Goal: Information Seeking & Learning: Learn about a topic

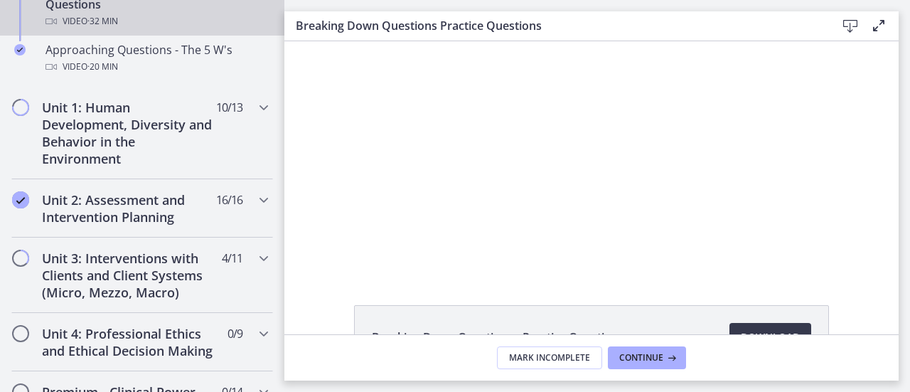
scroll to position [483, 0]
click at [139, 284] on h2 "Unit 3: Interventions with Clients and Client Systems (Micro, Mezzo, Macro)" at bounding box center [128, 274] width 173 height 51
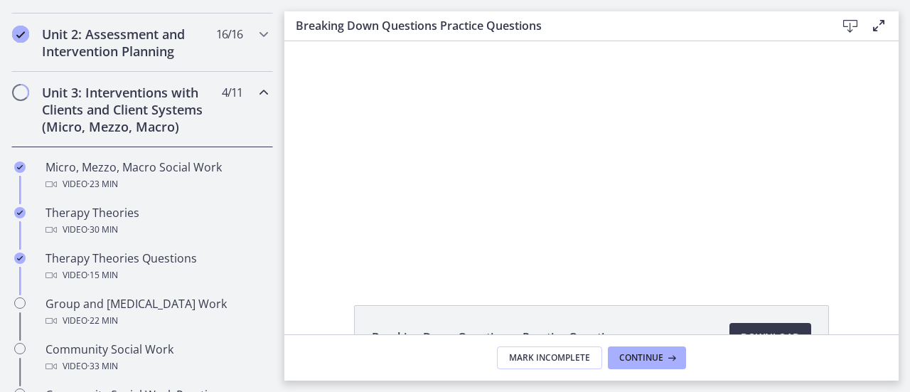
scroll to position [482, 0]
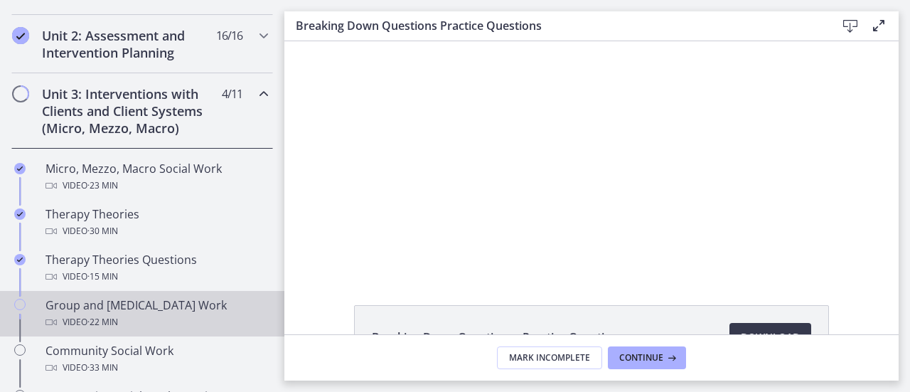
click at [74, 308] on div "Group and [MEDICAL_DATA] Work Video · 22 min" at bounding box center [156, 313] width 222 height 34
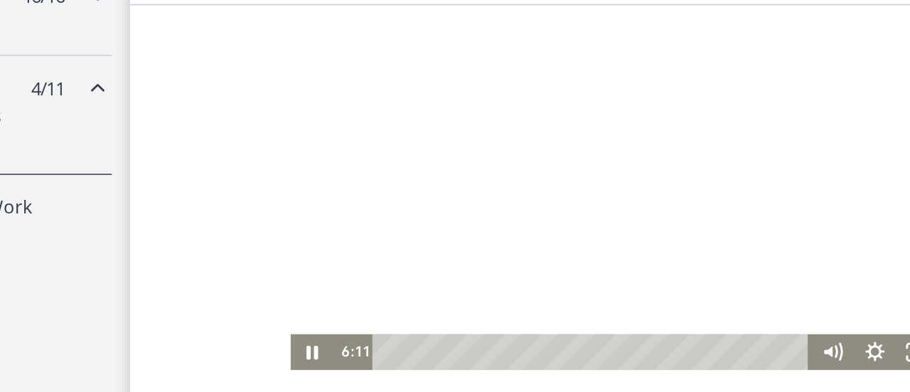
click at [266, 61] on div at bounding box center [437, 120] width 411 height 231
click at [293, 62] on div at bounding box center [437, 120] width 411 height 231
click at [288, 94] on div at bounding box center [437, 120] width 411 height 231
click at [330, 102] on div at bounding box center [437, 120] width 411 height 231
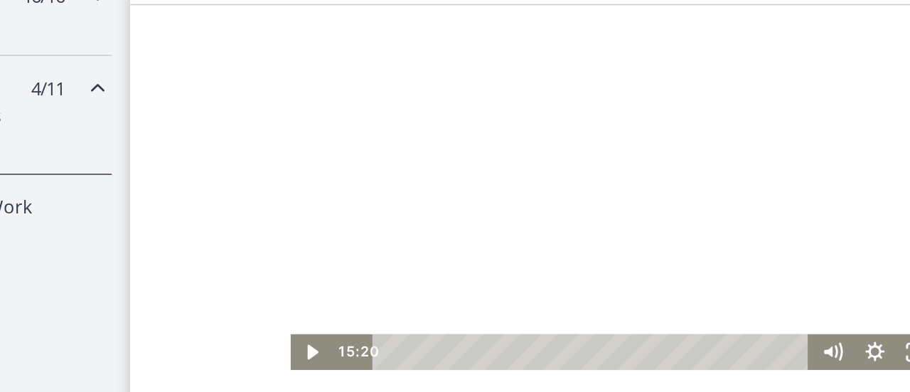
click at [395, 107] on div at bounding box center [437, 120] width 411 height 231
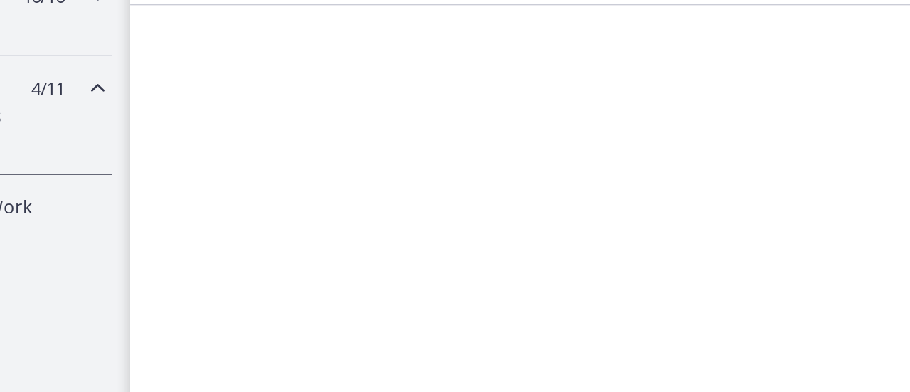
drag, startPoint x: 395, startPoint y: 107, endPoint x: 399, endPoint y: 87, distance: 21.2
click at [399, 87] on div at bounding box center [437, 120] width 411 height 231
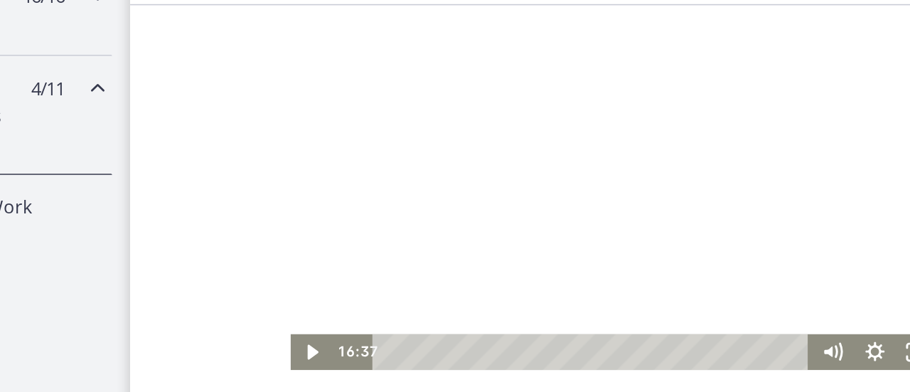
click at [372, 38] on div at bounding box center [437, 120] width 411 height 231
click at [370, 33] on div at bounding box center [437, 120] width 411 height 231
click at [375, 36] on div at bounding box center [437, 120] width 411 height 231
click at [443, 98] on div at bounding box center [437, 120] width 411 height 231
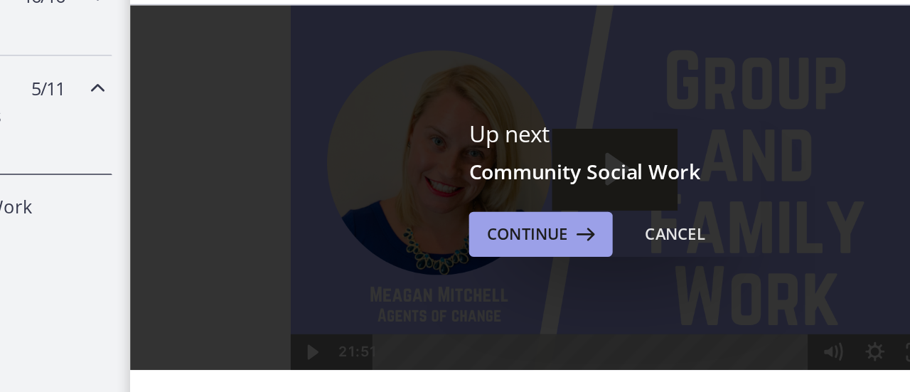
click at [527, 189] on span "Continue" at bounding box center [535, 186] width 51 height 17
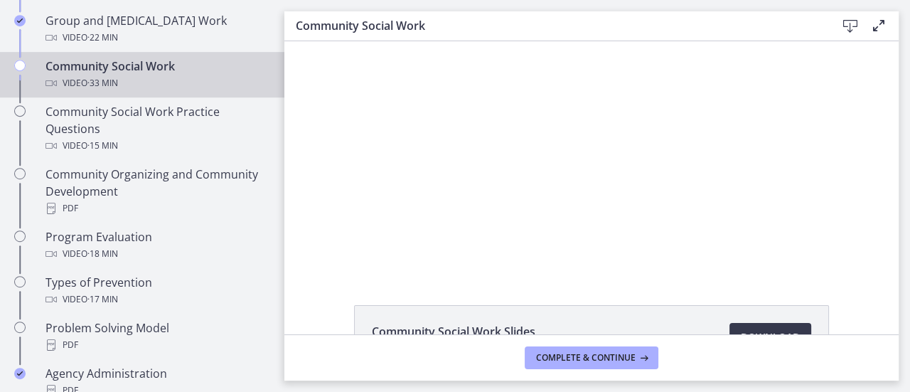
scroll to position [795, 0]
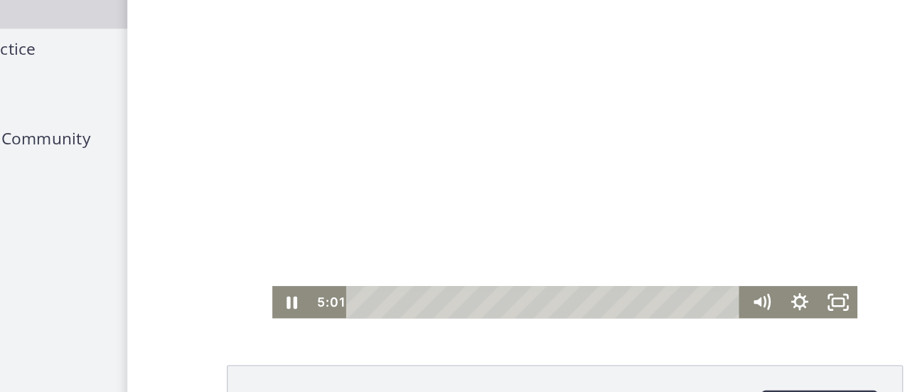
click at [373, 53] on div at bounding box center [434, 104] width 411 height 231
drag, startPoint x: 373, startPoint y: 53, endPoint x: 377, endPoint y: 70, distance: 17.6
click at [377, 70] on div at bounding box center [434, 104] width 411 height 231
click at [351, 116] on div at bounding box center [434, 104] width 411 height 231
click at [345, 105] on div at bounding box center [434, 104] width 411 height 231
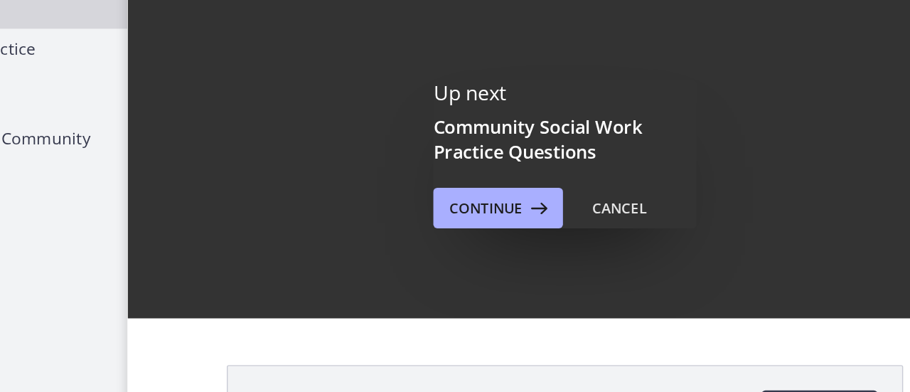
scroll to position [0, 0]
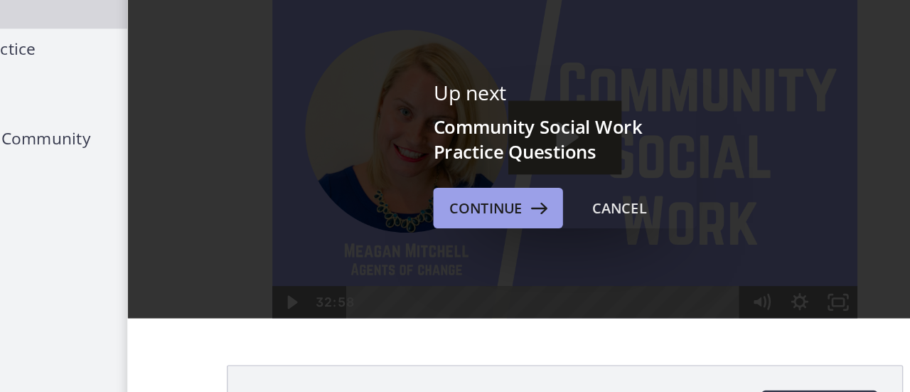
click at [525, 195] on span "Continue" at bounding box center [535, 194] width 51 height 17
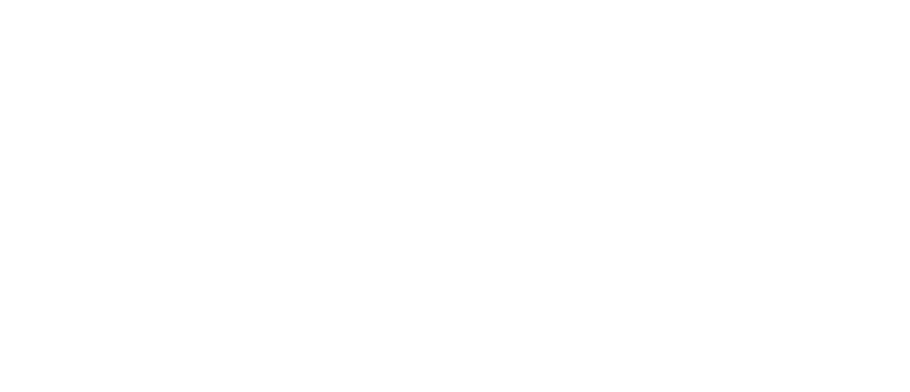
scroll to position [795, 0]
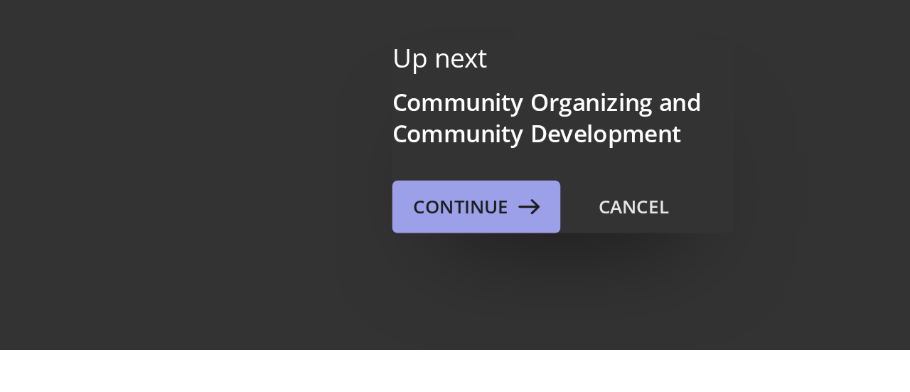
click at [517, 200] on span "Continue" at bounding box center [535, 194] width 51 height 17
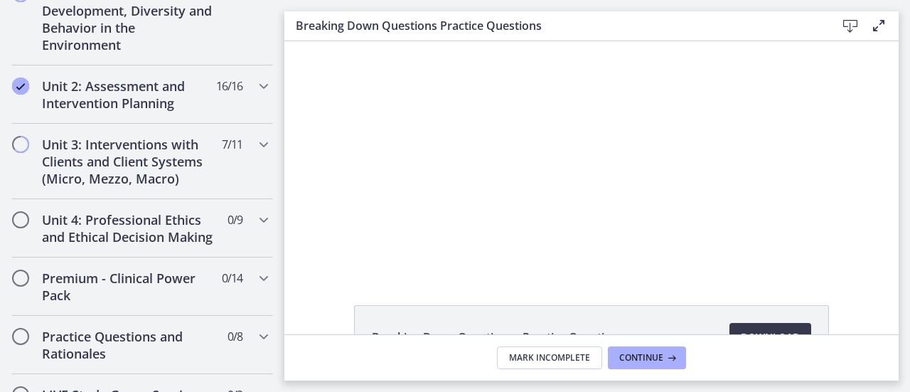
scroll to position [597, 0]
click at [134, 149] on h2 "Unit 3: Interventions with Clients and Client Systems (Micro, Mezzo, Macro)" at bounding box center [128, 160] width 173 height 51
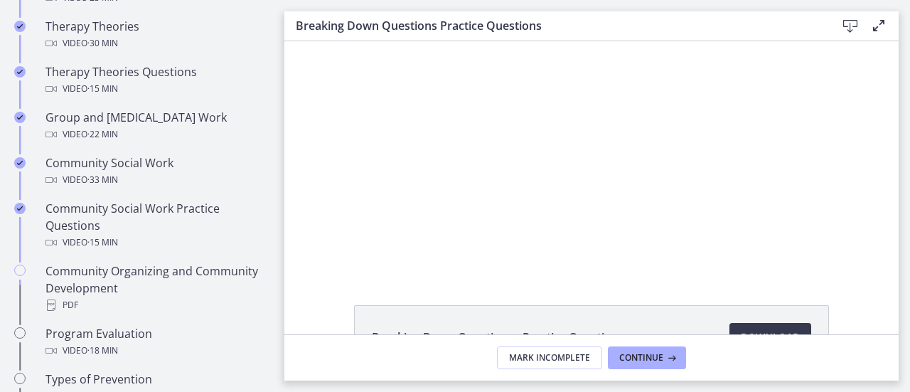
scroll to position [688, 0]
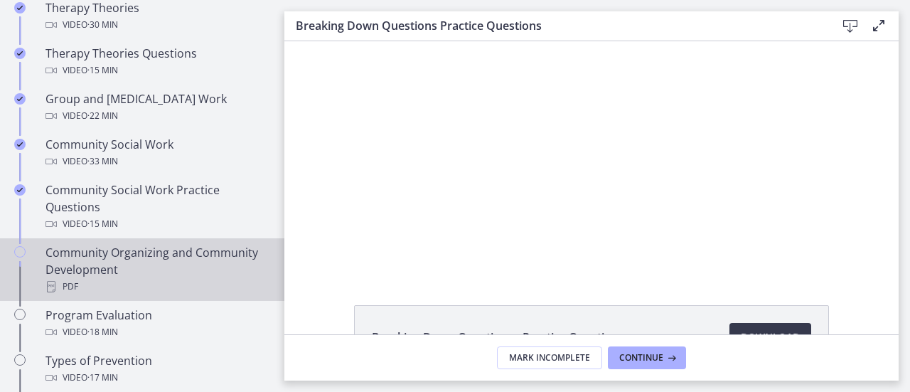
click at [138, 255] on div "Community Organizing and Community Development PDF" at bounding box center [156, 269] width 222 height 51
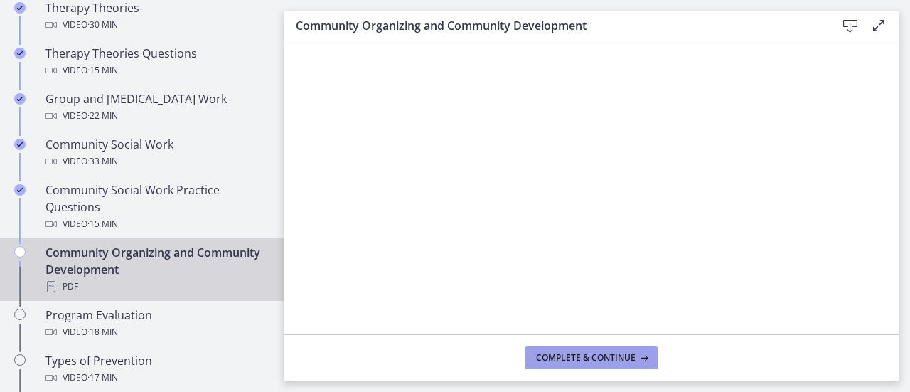
click at [594, 355] on span "Complete & continue" at bounding box center [586, 357] width 100 height 11
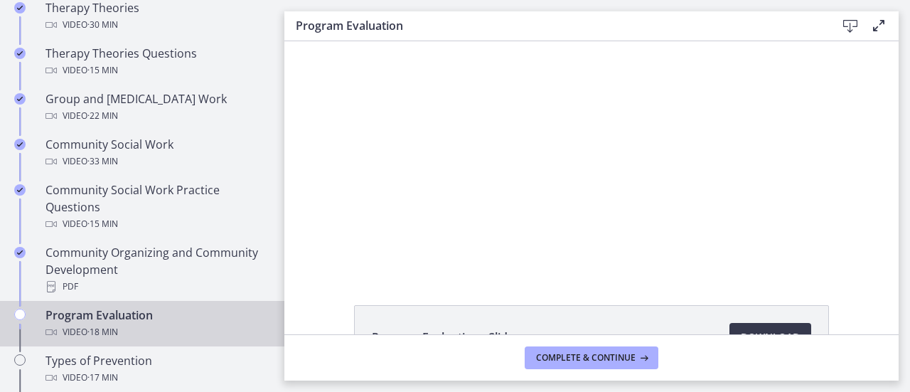
click at [360, 283] on div "Program Evaluation - Slides Download Opens in a new window" at bounding box center [591, 187] width 614 height 293
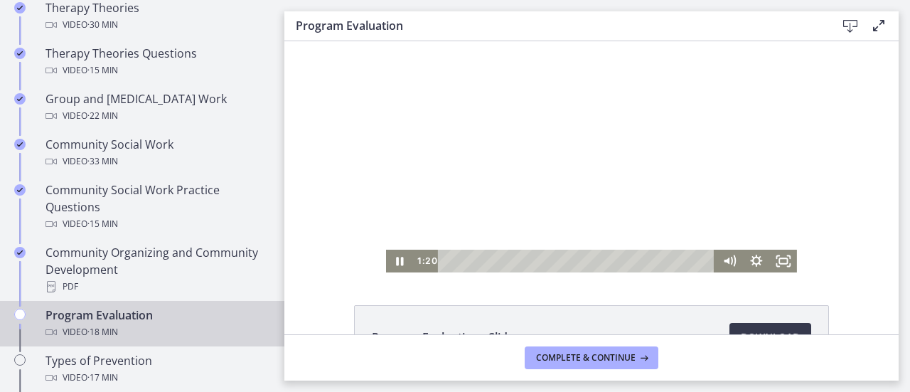
click at [574, 112] on div at bounding box center [591, 156] width 411 height 231
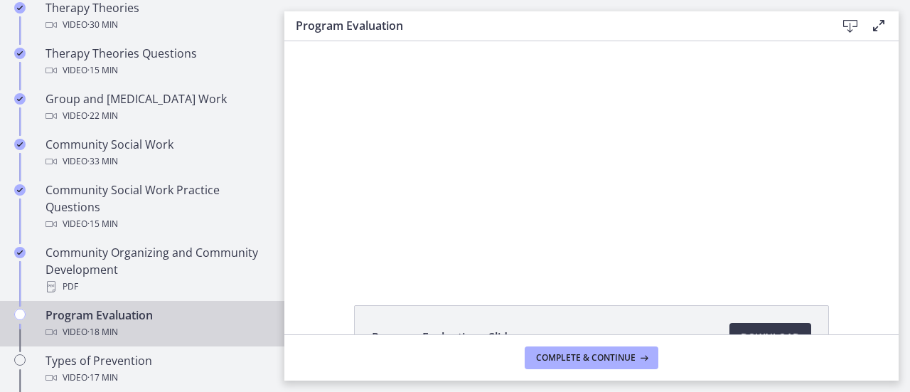
click at [574, 112] on div at bounding box center [591, 156] width 411 height 231
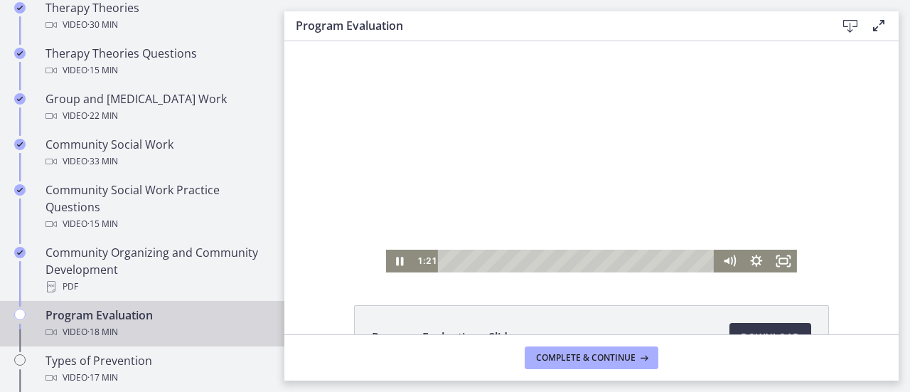
click at [569, 104] on div at bounding box center [591, 156] width 411 height 231
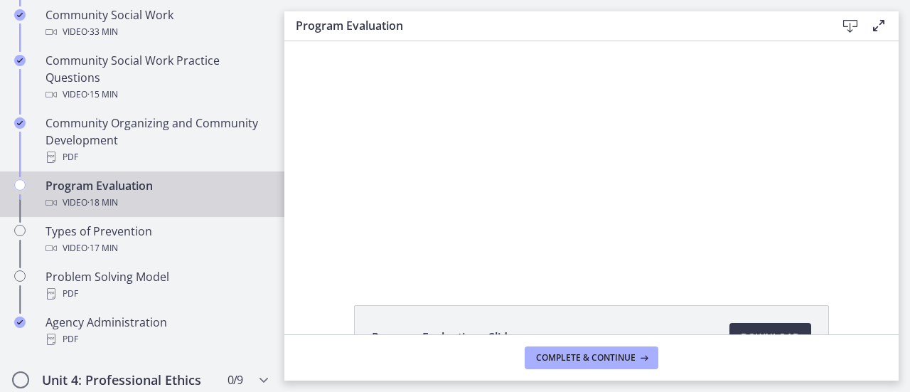
scroll to position [830, 0]
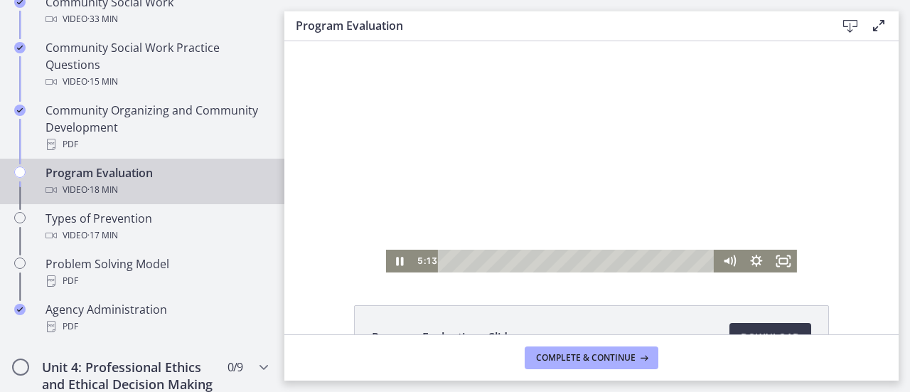
click at [695, 132] on div at bounding box center [591, 156] width 411 height 231
click at [699, 110] on div at bounding box center [591, 156] width 411 height 231
click at [689, 131] on div at bounding box center [591, 156] width 411 height 231
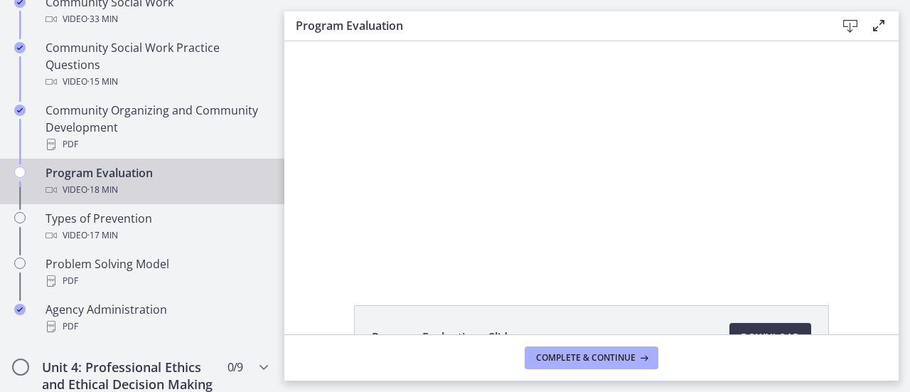
click at [689, 131] on div at bounding box center [591, 156] width 411 height 231
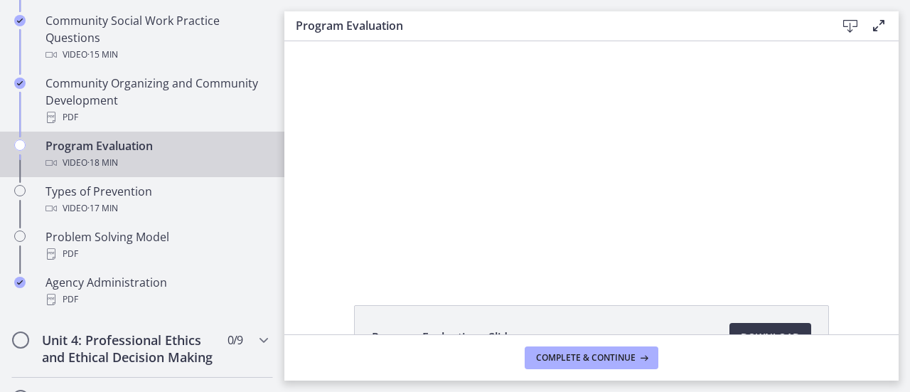
scroll to position [869, 0]
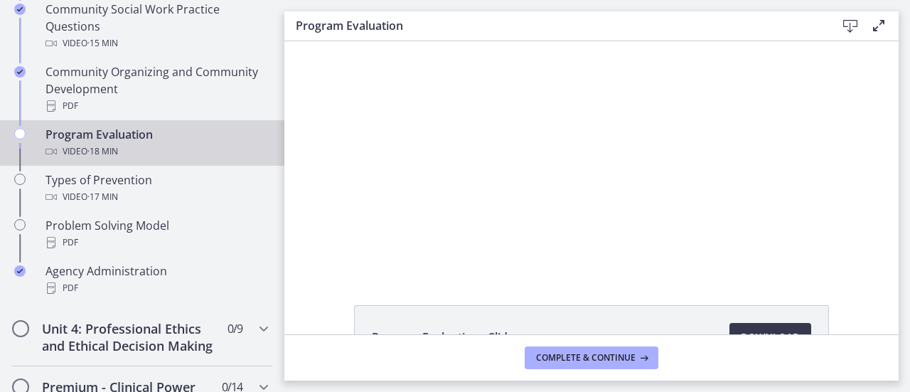
drag, startPoint x: 276, startPoint y: 210, endPoint x: 1, endPoint y: 177, distance: 277.0
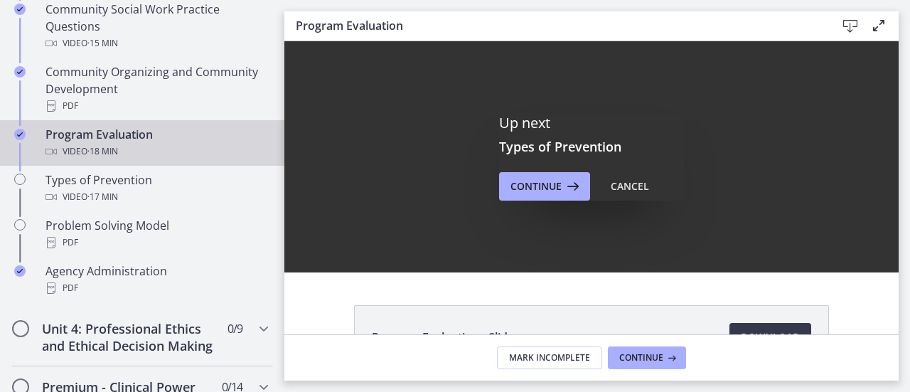
scroll to position [0, 0]
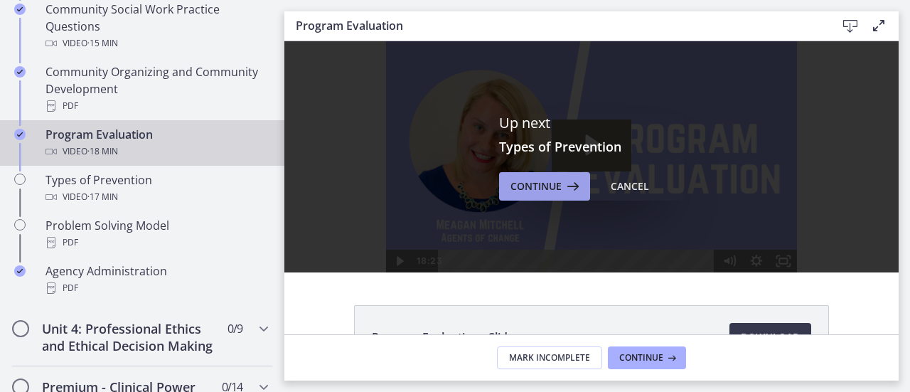
click at [562, 178] on icon at bounding box center [572, 186] width 20 height 17
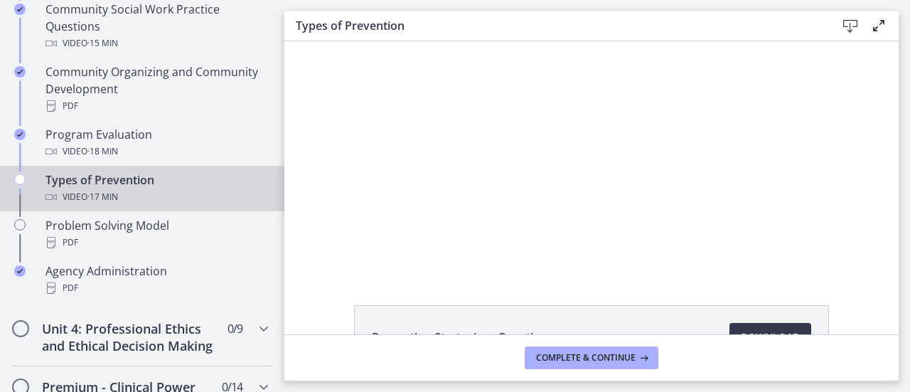
click at [829, 167] on div "Click for sound @keyframes VOLUME_SMALL_WAVE_FLASH { 0% { opacity: 0; } 33% { o…" at bounding box center [591, 156] width 614 height 231
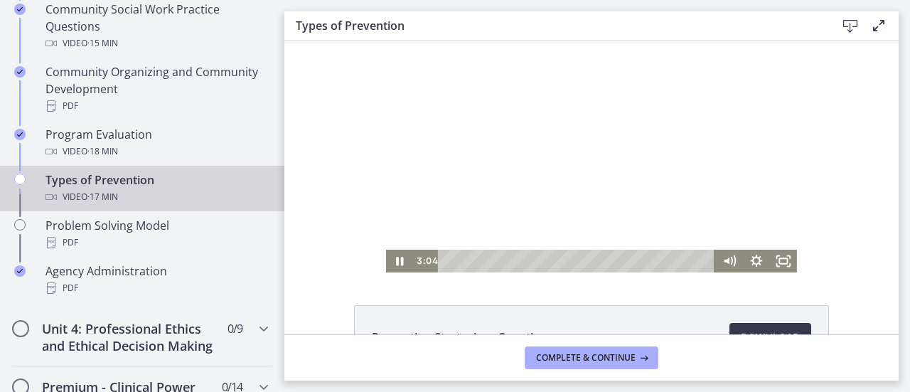
click at [695, 130] on div at bounding box center [591, 156] width 411 height 231
click at [741, 112] on div at bounding box center [591, 156] width 411 height 231
click at [689, 72] on div at bounding box center [591, 156] width 411 height 231
click at [771, 161] on div at bounding box center [591, 156] width 411 height 231
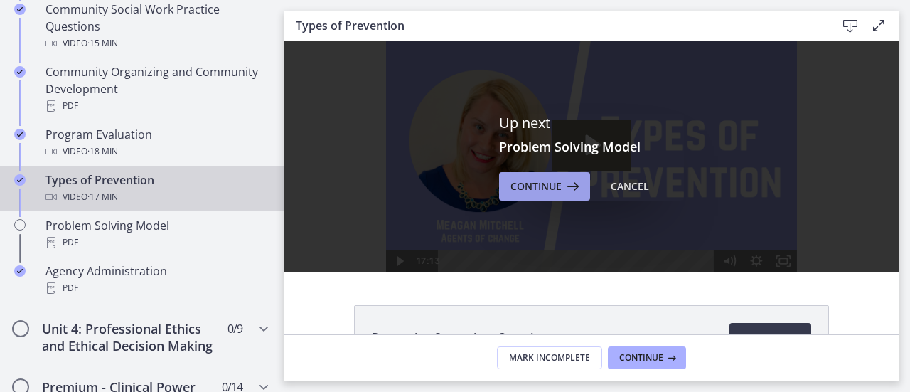
click at [553, 186] on span "Continue" at bounding box center [535, 186] width 51 height 17
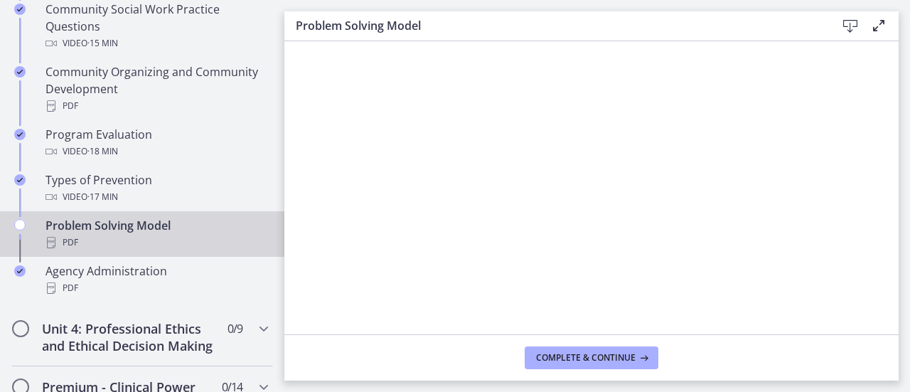
scroll to position [869, 0]
click at [614, 360] on span "Complete & continue" at bounding box center [586, 357] width 100 height 11
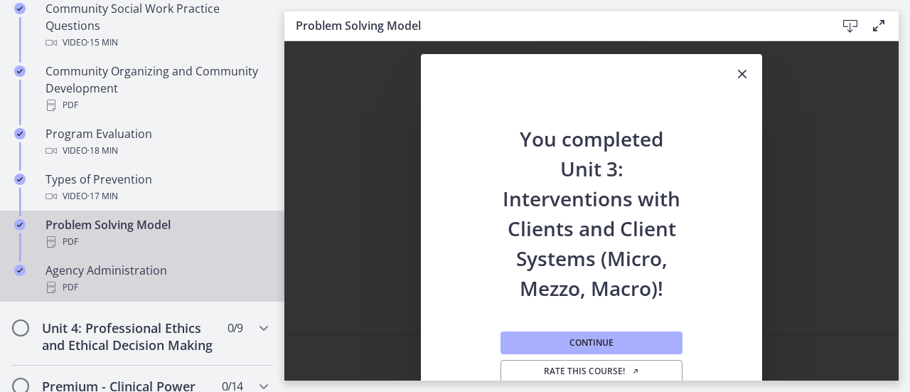
click at [55, 267] on div "Agency Administration PDF" at bounding box center [156, 279] width 222 height 34
